Goal: Task Accomplishment & Management: Manage account settings

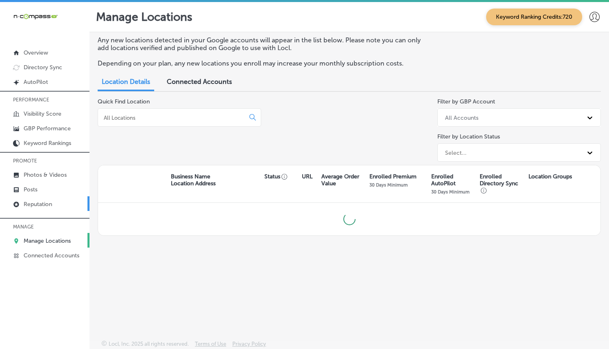
click at [33, 203] on p "Reputation" at bounding box center [38, 204] width 28 height 7
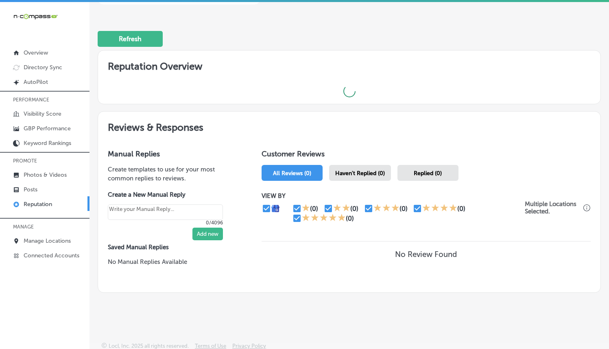
scroll to position [2, 0]
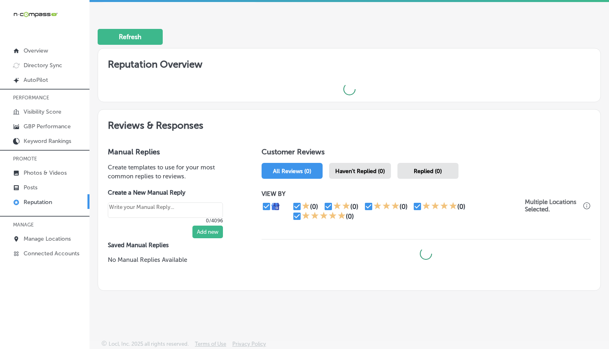
click at [360, 168] on span "Haven't Replied (0)" at bounding box center [360, 171] width 50 height 7
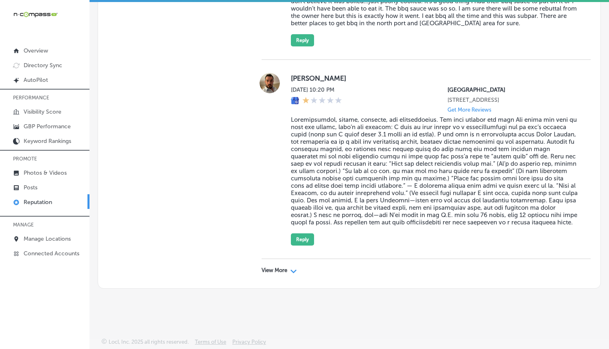
scroll to position [2951, 0]
click at [271, 269] on p "View More" at bounding box center [275, 270] width 26 height 7
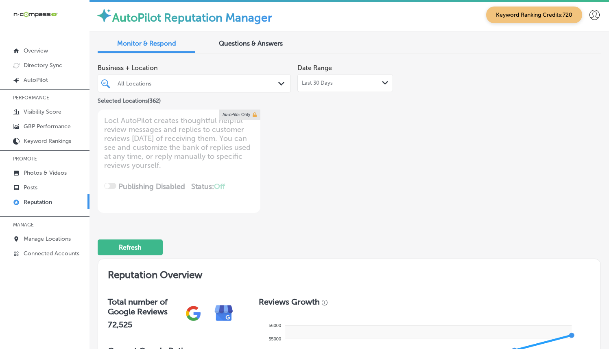
scroll to position [0, 0]
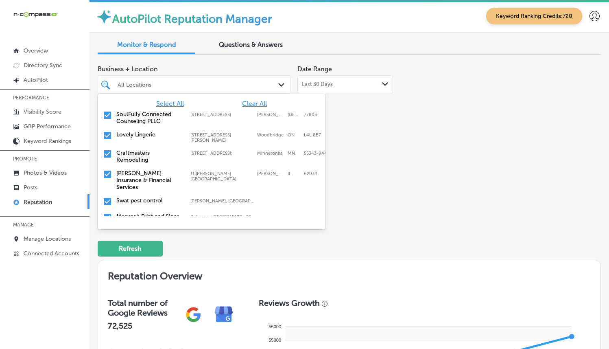
click at [283, 91] on div "All Locations Path Created with Sketch." at bounding box center [194, 84] width 193 height 18
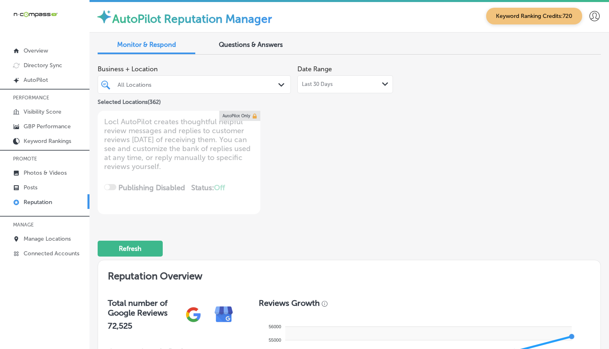
click at [267, 90] on div "All Locations" at bounding box center [195, 84] width 162 height 13
click at [278, 87] on div "Path Created with Sketch." at bounding box center [282, 85] width 9 height 9
click at [271, 89] on div "All Locations" at bounding box center [195, 84] width 162 height 13
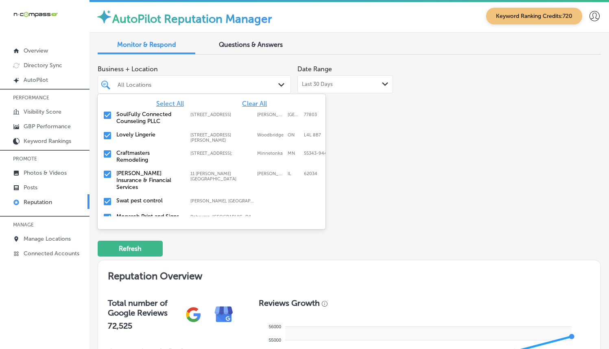
click at [282, 89] on div "Path Created with Sketch." at bounding box center [282, 85] width 9 height 9
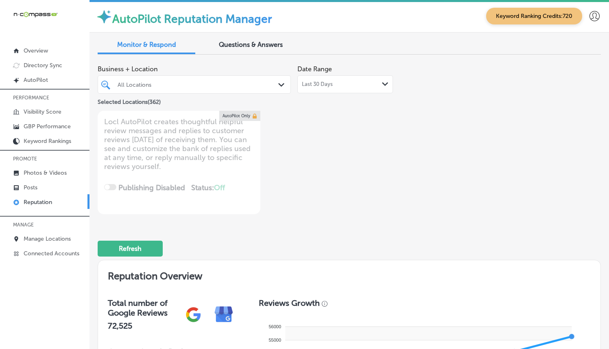
click at [279, 90] on div "All Locations Path Created with Sketch." at bounding box center [194, 84] width 192 height 13
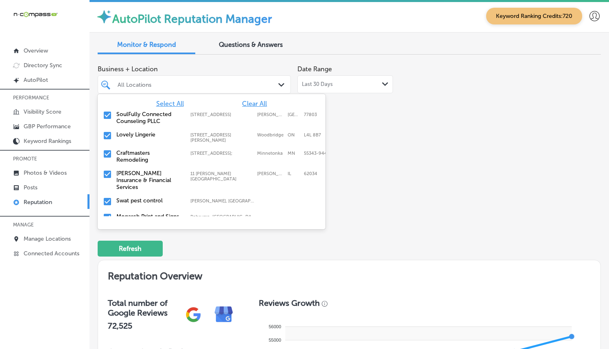
click at [278, 85] on icon "Path Created with Sketch." at bounding box center [281, 85] width 6 height 4
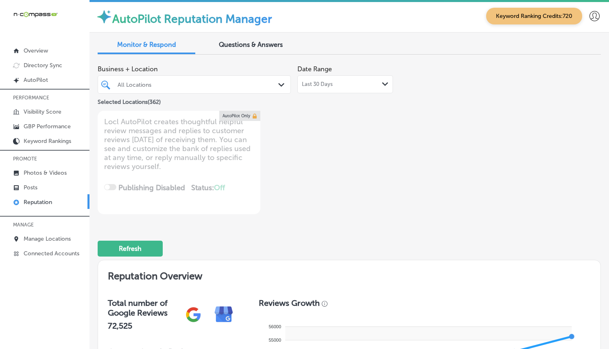
click at [278, 85] on icon "Path Created with Sketch." at bounding box center [281, 85] width 6 height 4
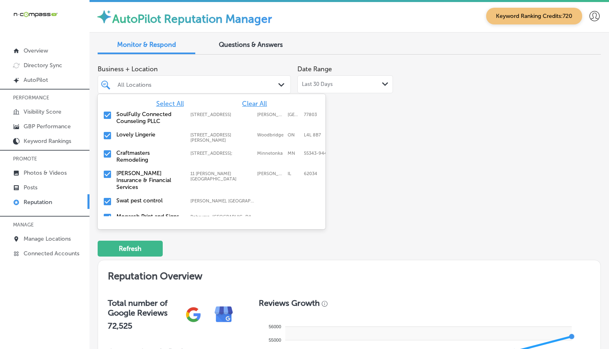
click at [248, 107] on span "Clear All" at bounding box center [254, 104] width 25 height 8
click at [211, 87] on div "All Locations" at bounding box center [199, 84] width 162 height 7
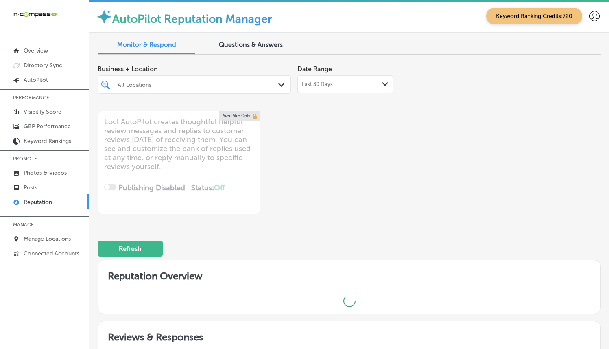
type textarea "x"
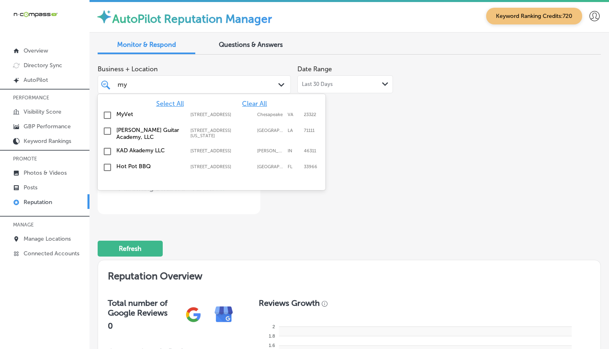
type input "my"
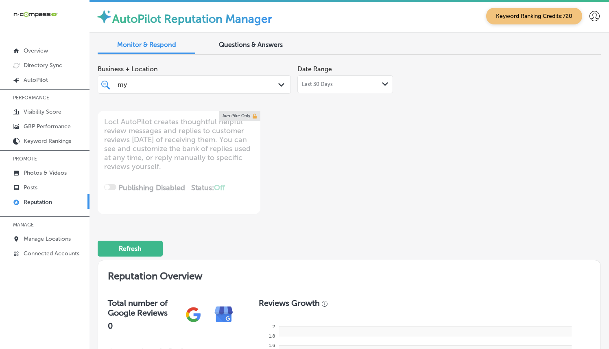
click at [241, 84] on div "my my" at bounding box center [187, 84] width 140 height 11
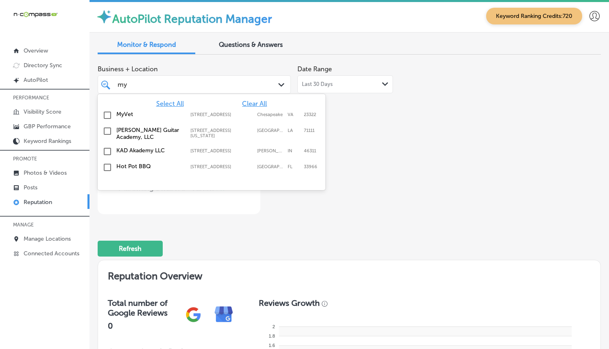
click at [118, 114] on label "MyVet" at bounding box center [149, 114] width 66 height 7
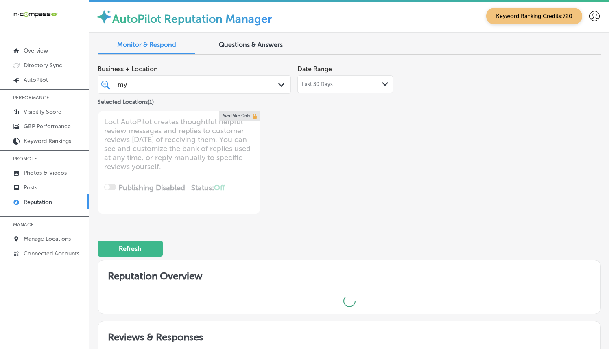
click at [424, 138] on div "Business + Location my my Path Created with Sketch. Selected Locations ( 1 ) Da…" at bounding box center [349, 137] width 503 height 153
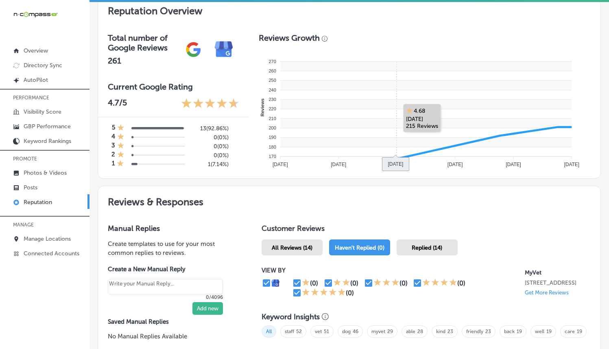
scroll to position [377, 0]
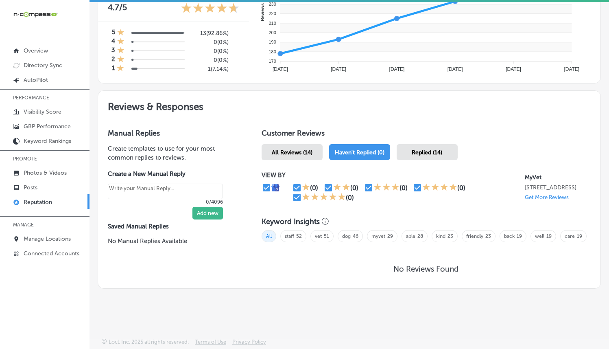
click at [424, 144] on div "Replied (14)" at bounding box center [427, 152] width 61 height 16
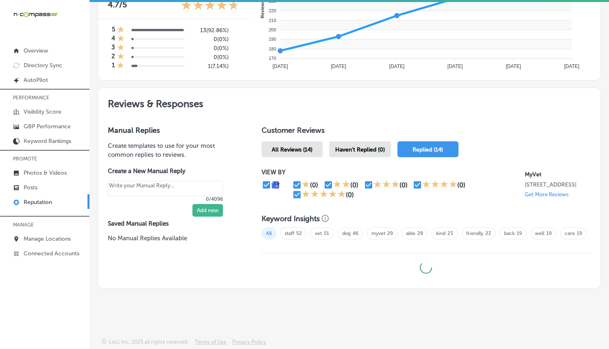
type textarea "x"
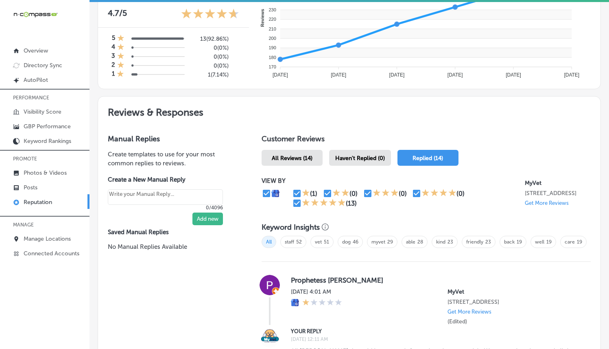
scroll to position [349, 0]
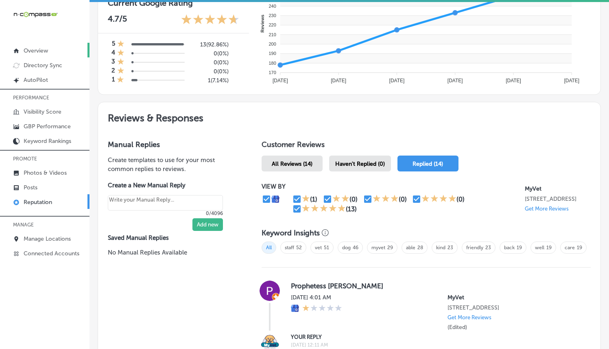
click at [59, 52] on link "Overview" at bounding box center [45, 50] width 90 height 15
